Goal: Transaction & Acquisition: Subscribe to service/newsletter

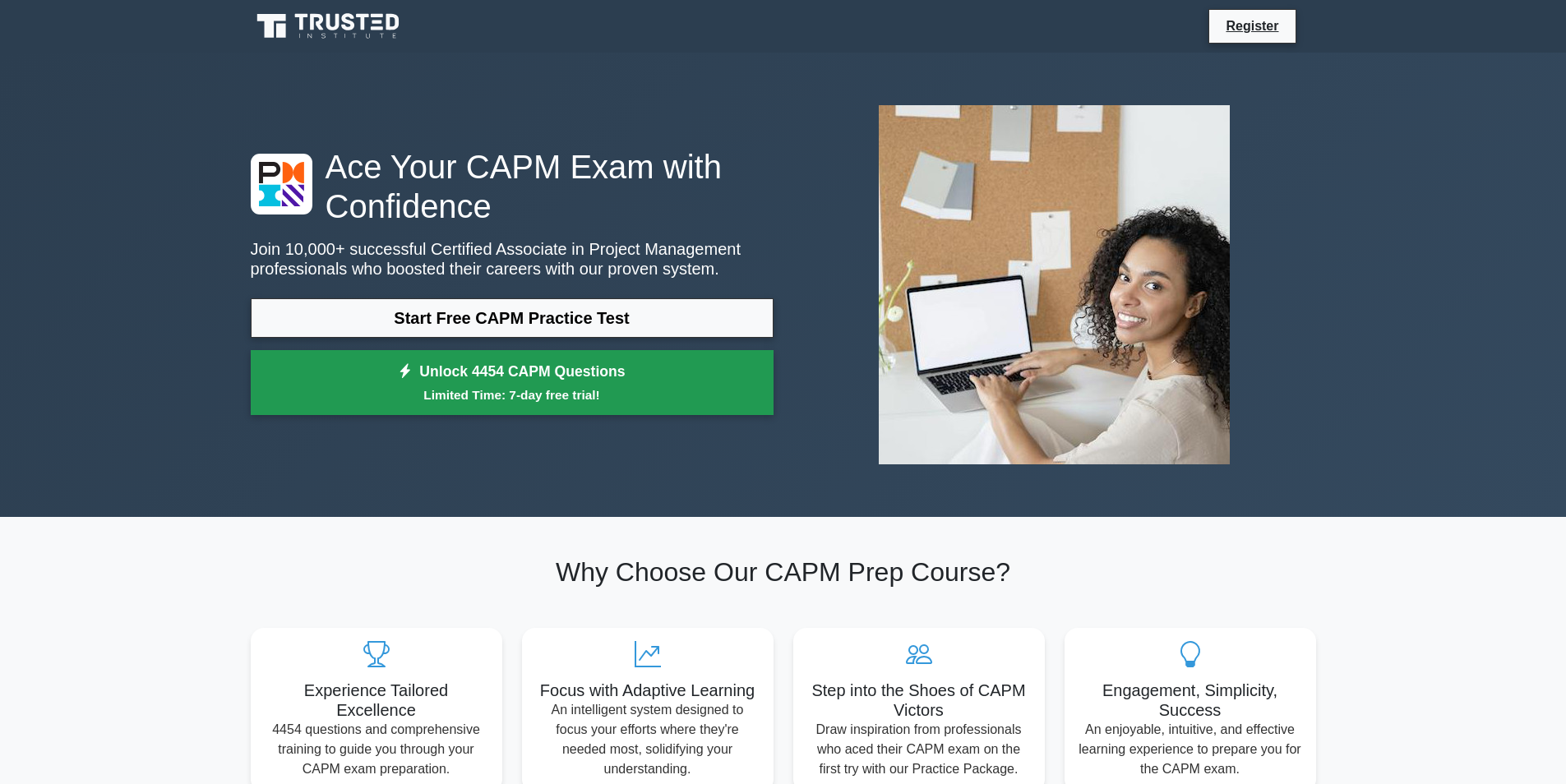
click at [636, 355] on link "Unlock 4454 CAPM Questions Limited Time: 7-day free trial!" at bounding box center [512, 383] width 523 height 65
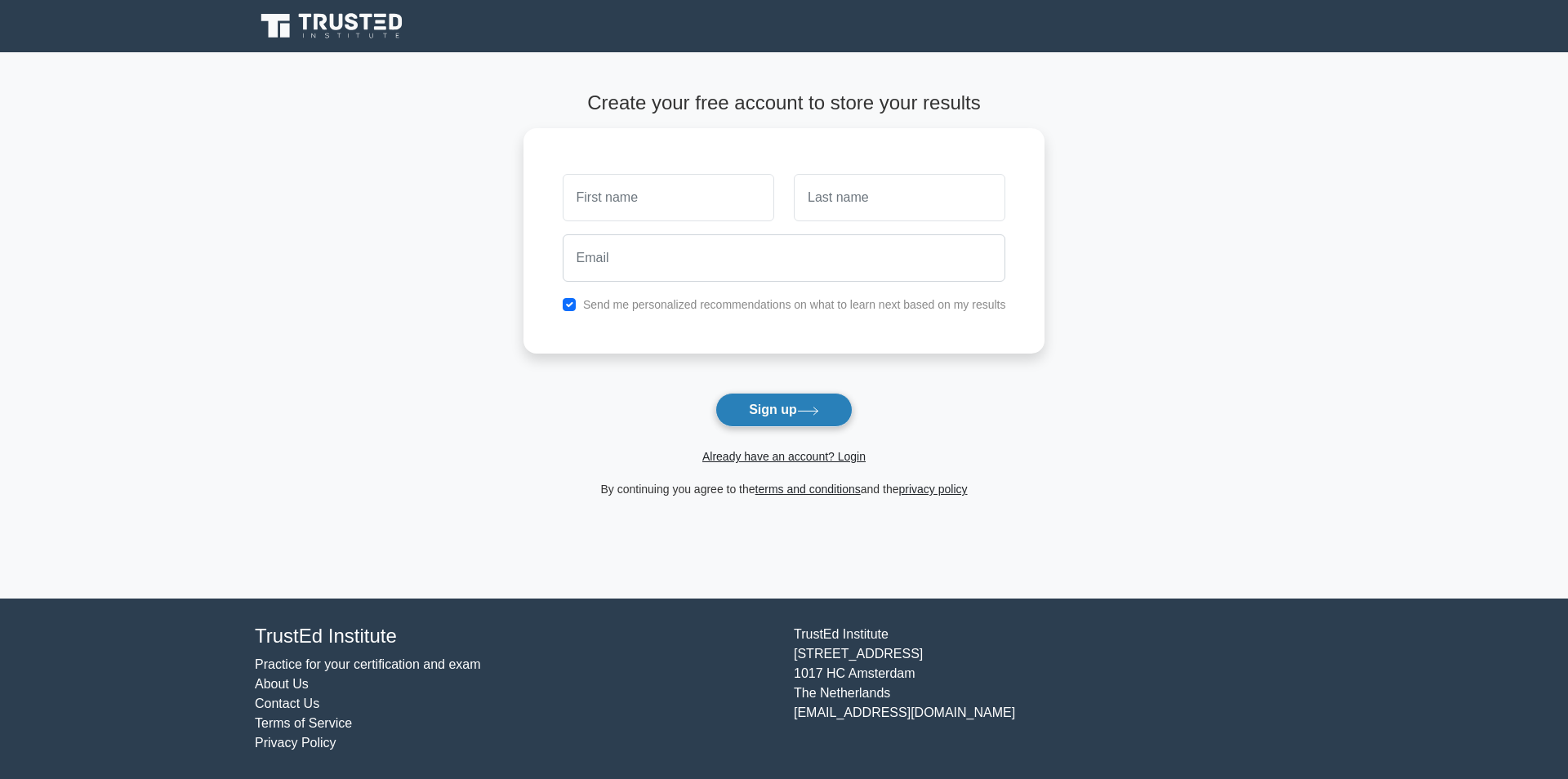
click at [840, 404] on button "Sign up" at bounding box center [784, 410] width 138 height 34
click at [787, 406] on button "Sign up" at bounding box center [784, 410] width 138 height 34
click at [844, 400] on button "Sign up" at bounding box center [784, 410] width 138 height 34
